Goal: Transaction & Acquisition: Purchase product/service

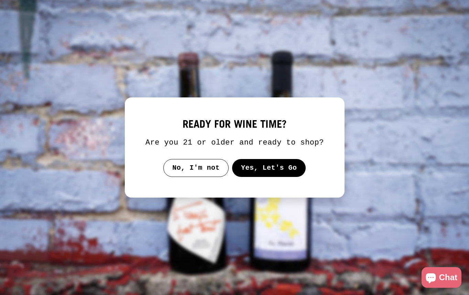
click at [276, 173] on button "Yes, Let's Go" at bounding box center [269, 168] width 74 height 18
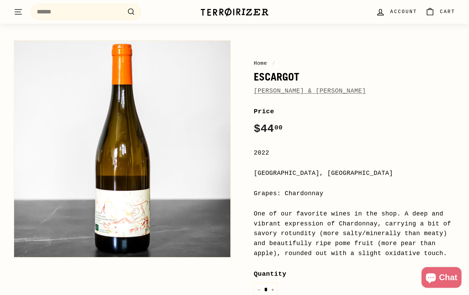
click at [259, 222] on div "One of our favorite wines in the shop. A deep and vibrant expression of Chardon…" at bounding box center [355, 234] width 202 height 50
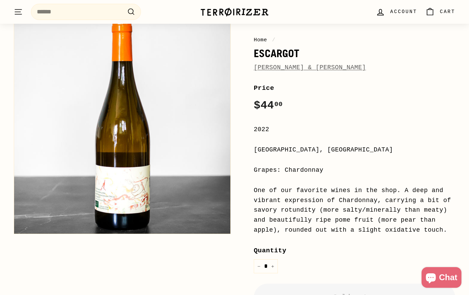
scroll to position [73, 0]
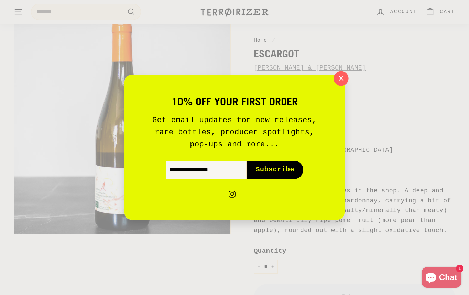
click at [339, 78] on icon "button" at bounding box center [341, 78] width 10 height 10
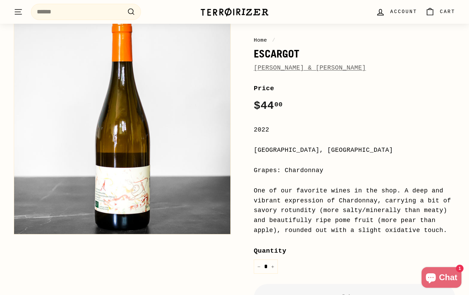
drag, startPoint x: 403, startPoint y: 190, endPoint x: 453, endPoint y: 229, distance: 63.7
click at [453, 229] on div "One of our favorite wines in the shop. A deep and vibrant expression of Chardon…" at bounding box center [355, 211] width 202 height 50
copy div "A deep and vibrant expression of Chardonnay, carrying a bit of savory rotundity…"
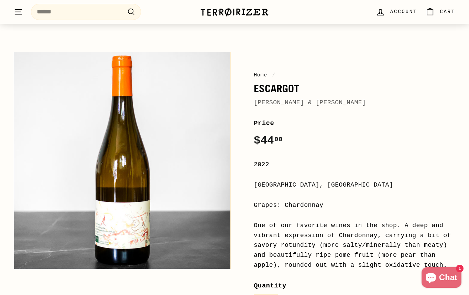
scroll to position [39, 0]
